Goal: Information Seeking & Learning: Learn about a topic

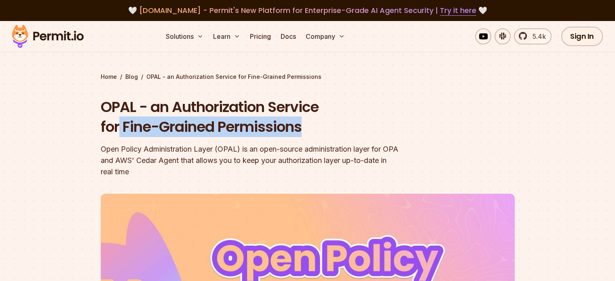
drag, startPoint x: 120, startPoint y: 127, endPoint x: 345, endPoint y: 134, distance: 224.4
click at [345, 134] on h1 "OPAL - an Authorization Service for Fine-Grained Permissions" at bounding box center [256, 117] width 310 height 40
click at [344, 137] on div "OPAL - an Authorization Service for Fine-Grained Permissions Open Policy Admini…" at bounding box center [256, 137] width 310 height 80
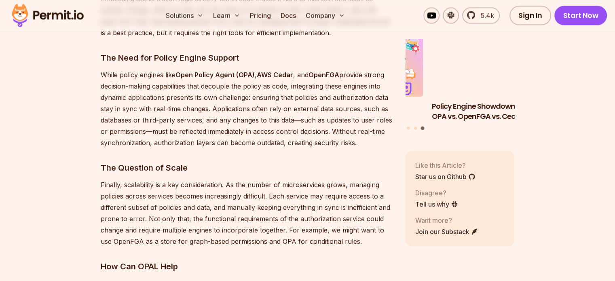
scroll to position [1091, 0]
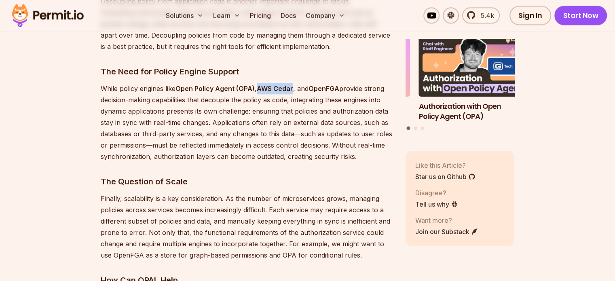
drag, startPoint x: 258, startPoint y: 91, endPoint x: 294, endPoint y: 80, distance: 37.1
copy strong "AWS Cedar"
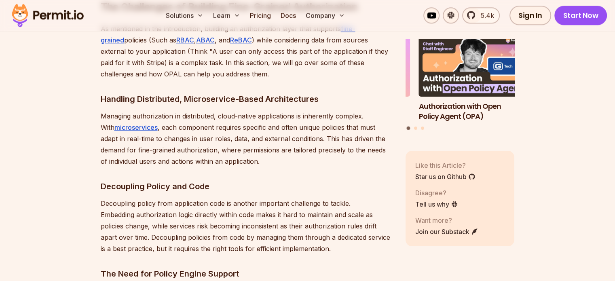
click at [215, 150] on p "Managing authorization in distributed, cloud-native applications is inherently …" at bounding box center [247, 138] width 292 height 57
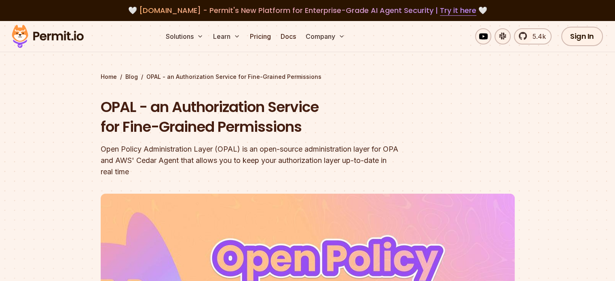
scroll to position [0, 0]
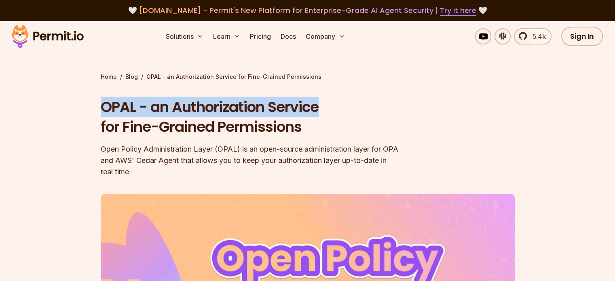
drag, startPoint x: 102, startPoint y: 104, endPoint x: 336, endPoint y: 116, distance: 234.7
click at [336, 116] on h1 "OPAL - an Authorization Service for Fine-Grained Permissions" at bounding box center [256, 117] width 310 height 40
click at [332, 114] on h1 "OPAL - an Authorization Service for Fine-Grained Permissions" at bounding box center [256, 117] width 310 height 40
